Goal: Transaction & Acquisition: Purchase product/service

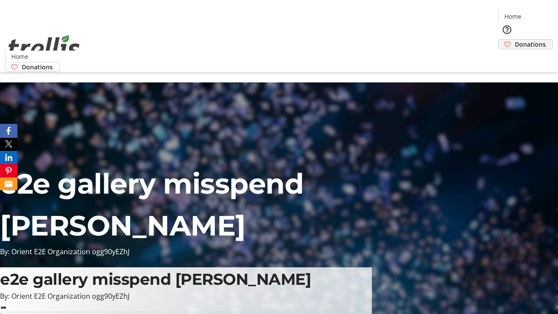
click at [515, 40] on span "Donations" at bounding box center [530, 44] width 31 height 9
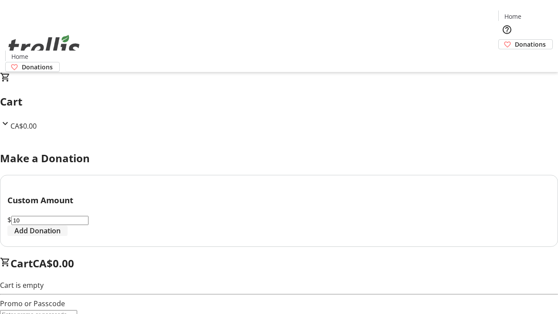
click at [61, 236] on span "Add Donation" at bounding box center [37, 230] width 46 height 10
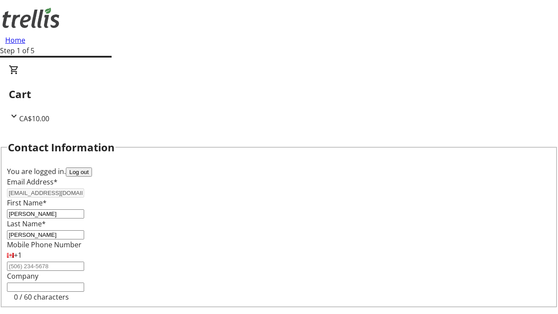
select select "CA"
type input "Kelowna"
select select "BC"
type input "Kelowna"
type input "V1Y 0C2"
